Goal: Information Seeking & Learning: Learn about a topic

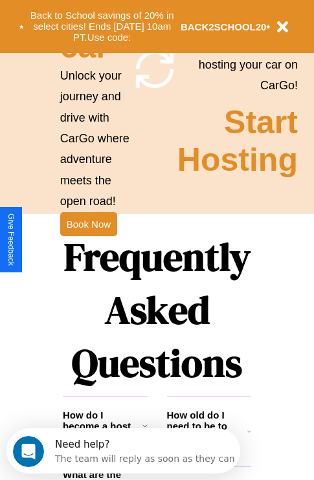
scroll to position [1569, 0]
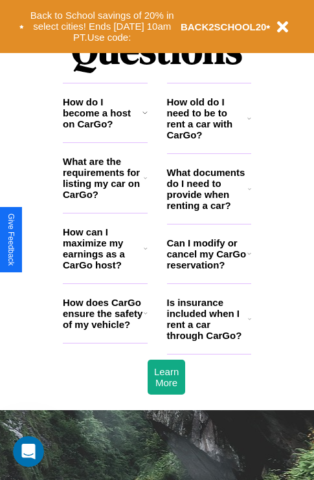
click at [208, 210] on h3 "What documents do I need to provide when renting a car?" at bounding box center [208, 189] width 82 height 44
click at [105, 199] on h3 "What are the requirements for listing my car on CarGo?" at bounding box center [103, 178] width 81 height 44
click at [105, 330] on h3 "How does CarGo ensure the safety of my vehicle?" at bounding box center [103, 313] width 81 height 33
click at [208, 340] on h3 "Is insurance included when I rent a car through CarGo?" at bounding box center [207, 319] width 81 height 44
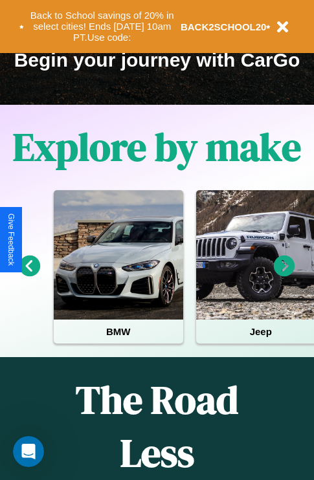
scroll to position [199, 0]
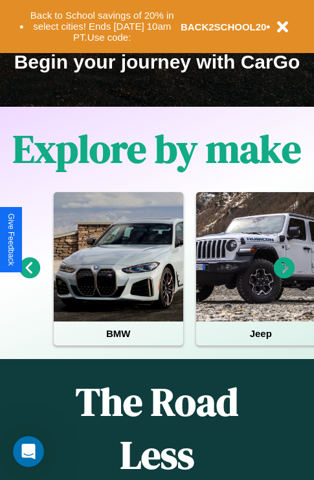
click at [284, 277] on icon at bounding box center [284, 268] width 21 height 21
